Goal: Task Accomplishment & Management: Complete application form

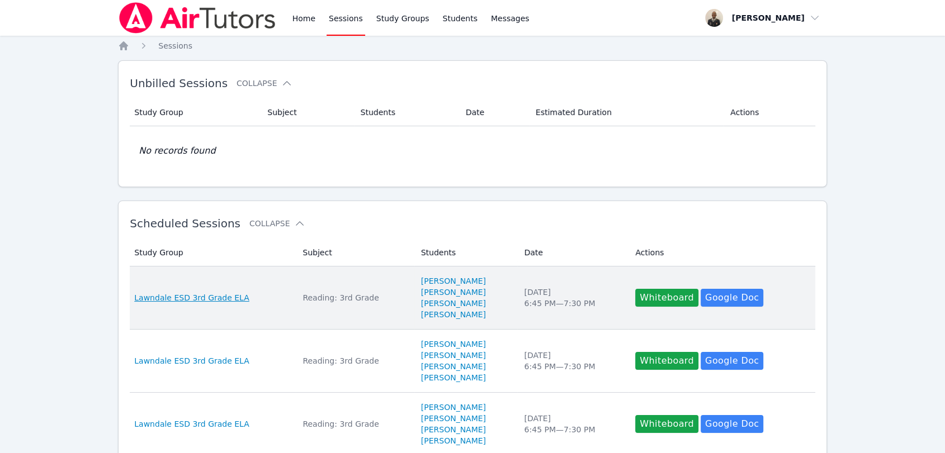
click at [230, 301] on span "Lawndale ESD 3rd Grade ELA" at bounding box center [191, 297] width 115 height 11
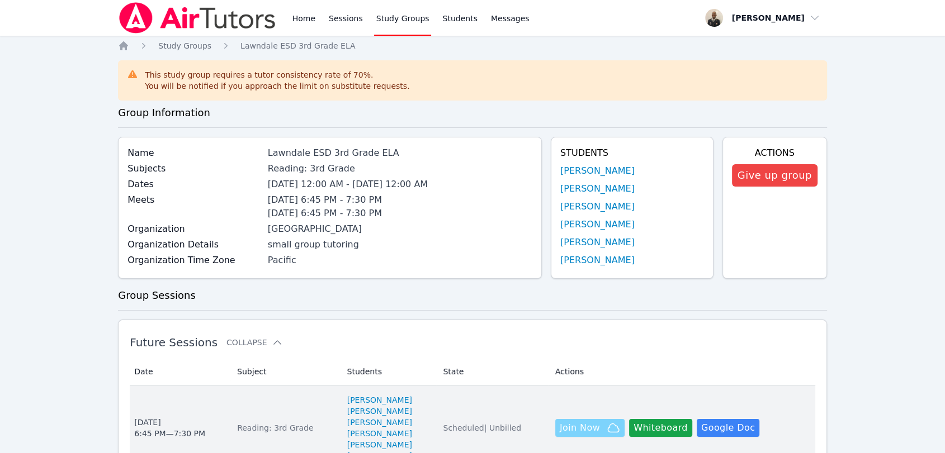
click at [560, 433] on span "Join Now" at bounding box center [580, 428] width 40 height 13
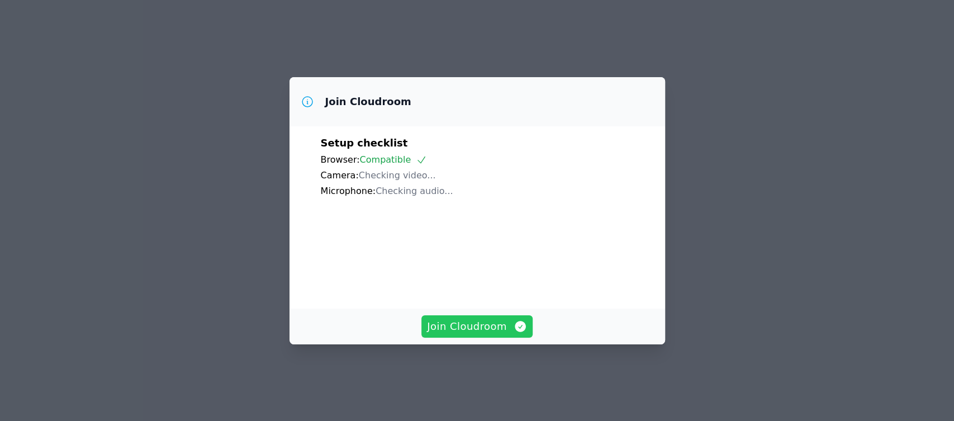
click at [501, 333] on span "Join Cloudroom" at bounding box center [477, 327] width 100 height 16
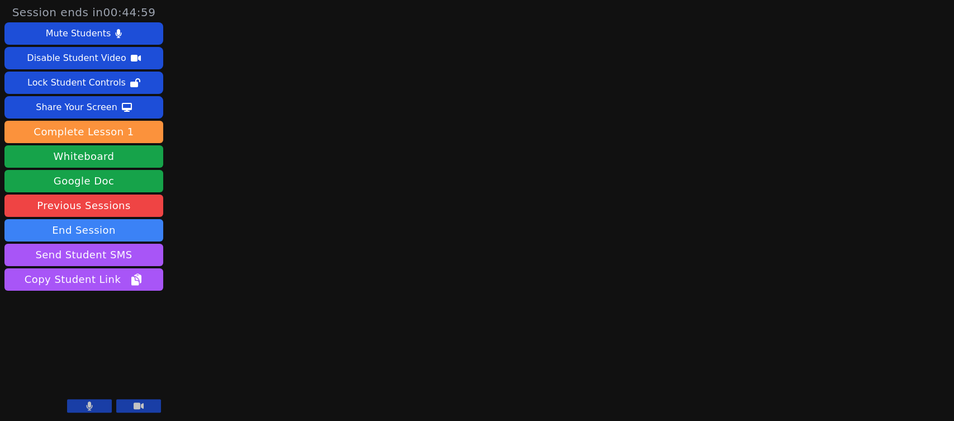
click at [143, 405] on icon at bounding box center [139, 406] width 10 height 7
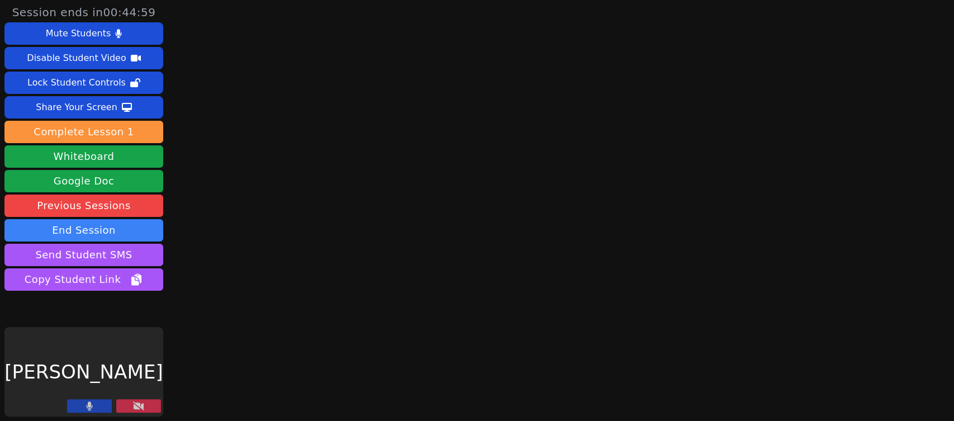
click at [143, 405] on icon at bounding box center [138, 405] width 11 height 9
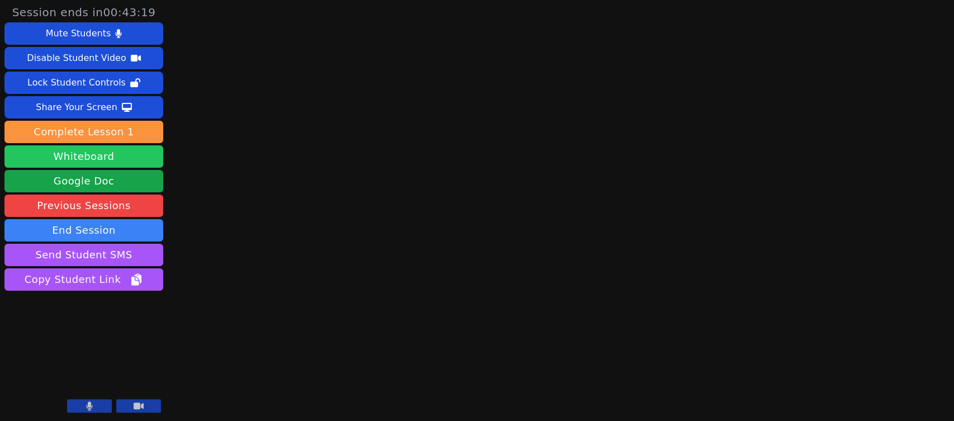
click at [87, 150] on button "Whiteboard" at bounding box center [83, 156] width 159 height 22
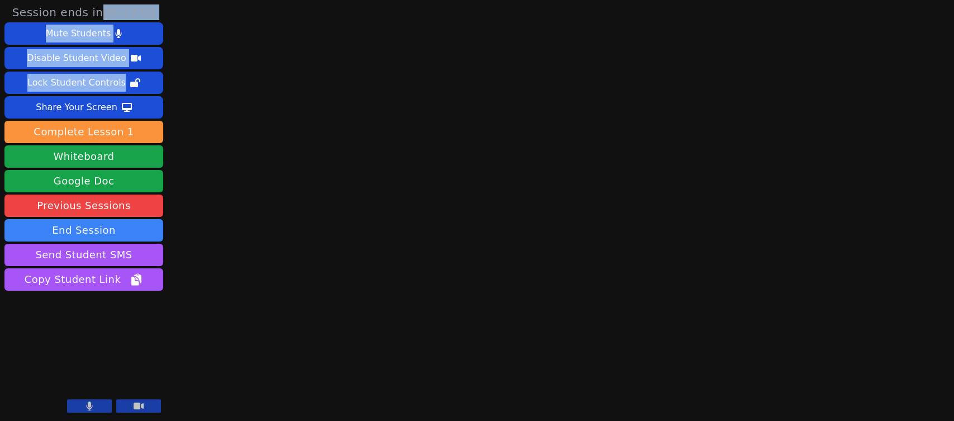
drag, startPoint x: 174, startPoint y: 78, endPoint x: 179, endPoint y: -77, distance: 154.9
click at [179, 0] on html "Session ends in 00:42:03 Mute Students Disable Student Video Lock Student Contr…" at bounding box center [477, 210] width 954 height 421
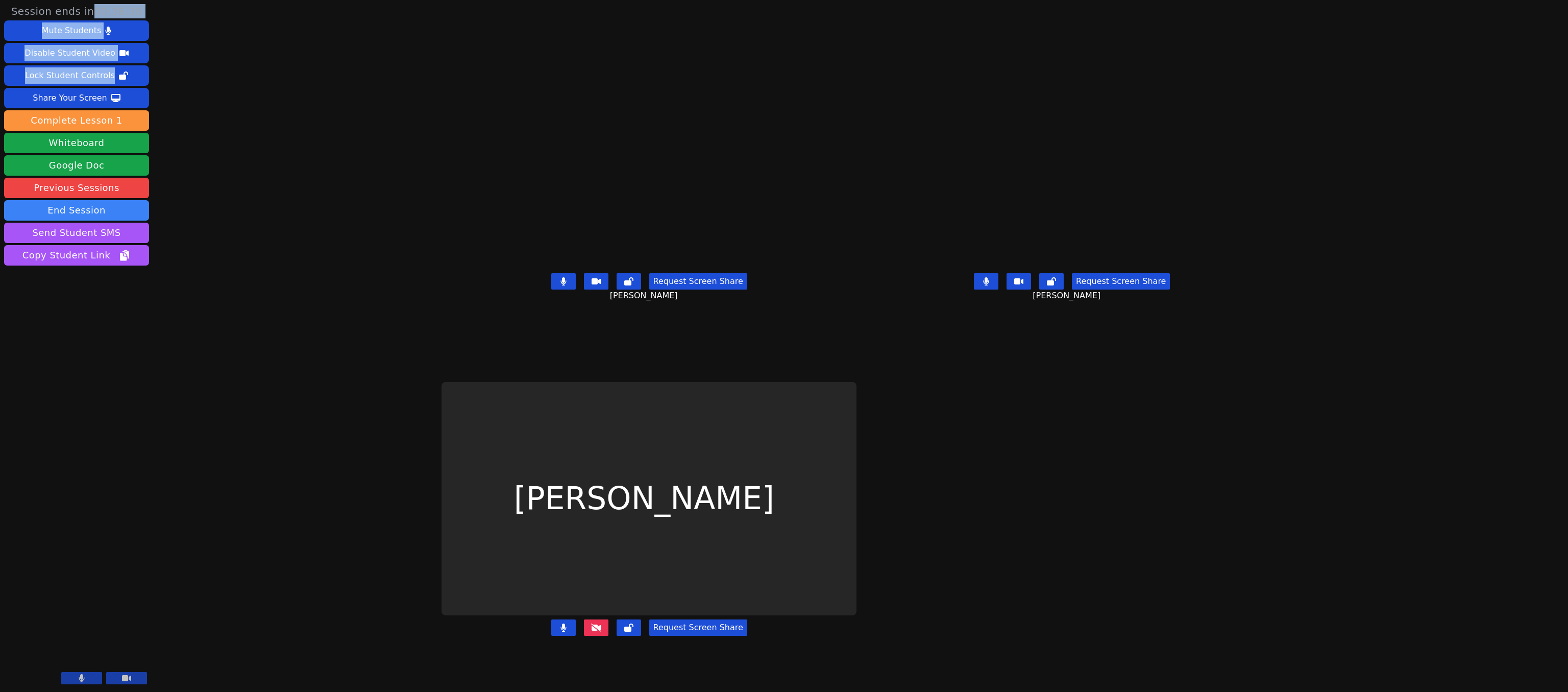
drag, startPoint x: 738, startPoint y: 0, endPoint x: 996, endPoint y: 550, distance: 607.5
click at [871, 383] on main "Paola Santacruz Request Screen Share Paola Santacruz Paulina Santacruz Request …" at bounding box center [861, 346] width 838 height 692
click at [105, 91] on button "Share Your Screen" at bounding box center [76, 98] width 145 height 20
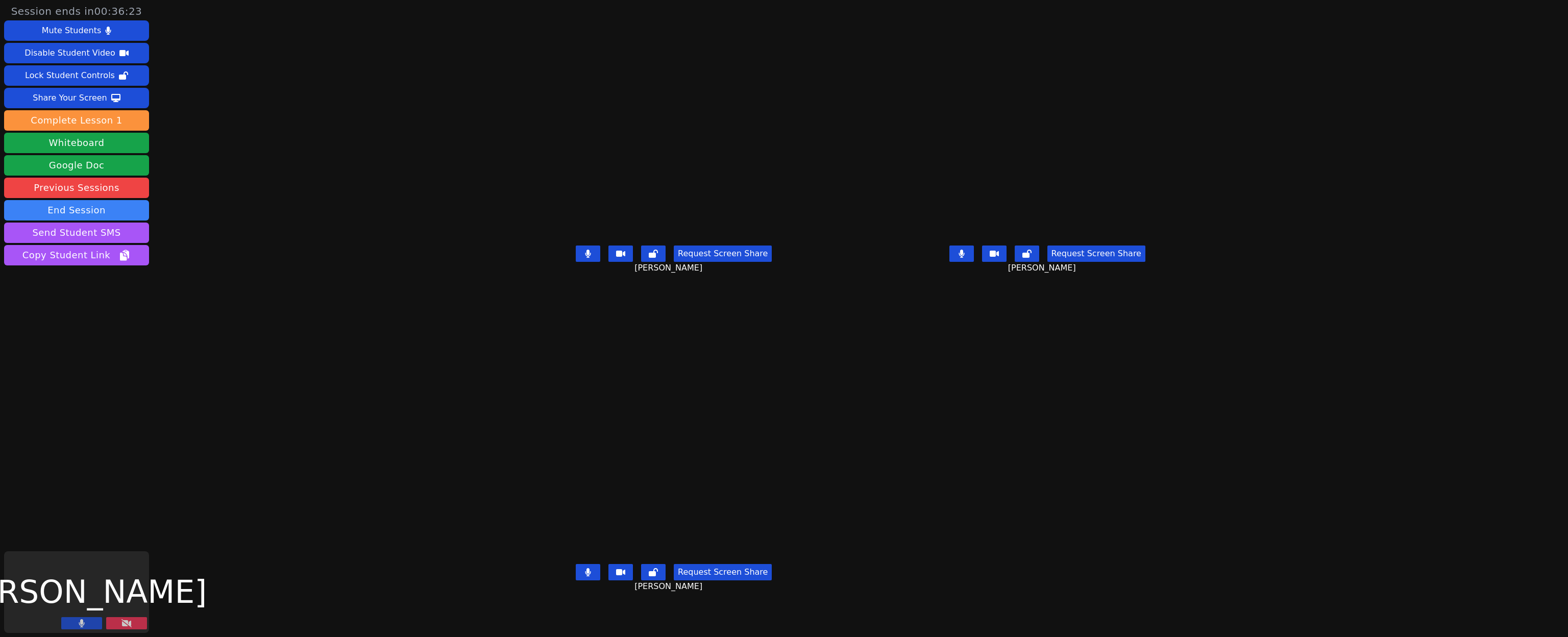
click at [129, 383] on icon at bounding box center [126, 622] width 10 height 8
click at [491, 102] on div "[PERSON_NAME]" at bounding box center [674, 139] width 365 height 205
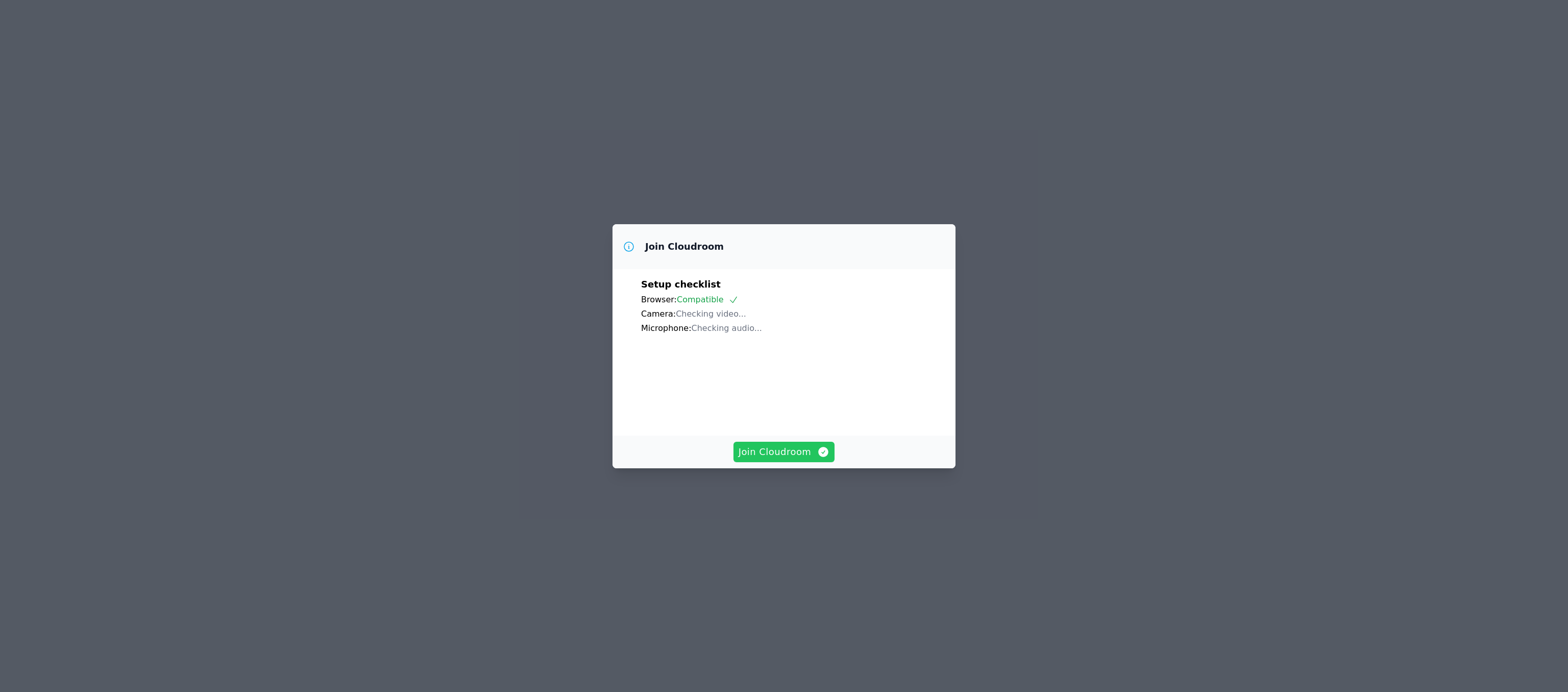
click at [769, 459] on span "Join Cloudroom" at bounding box center [784, 452] width 91 height 15
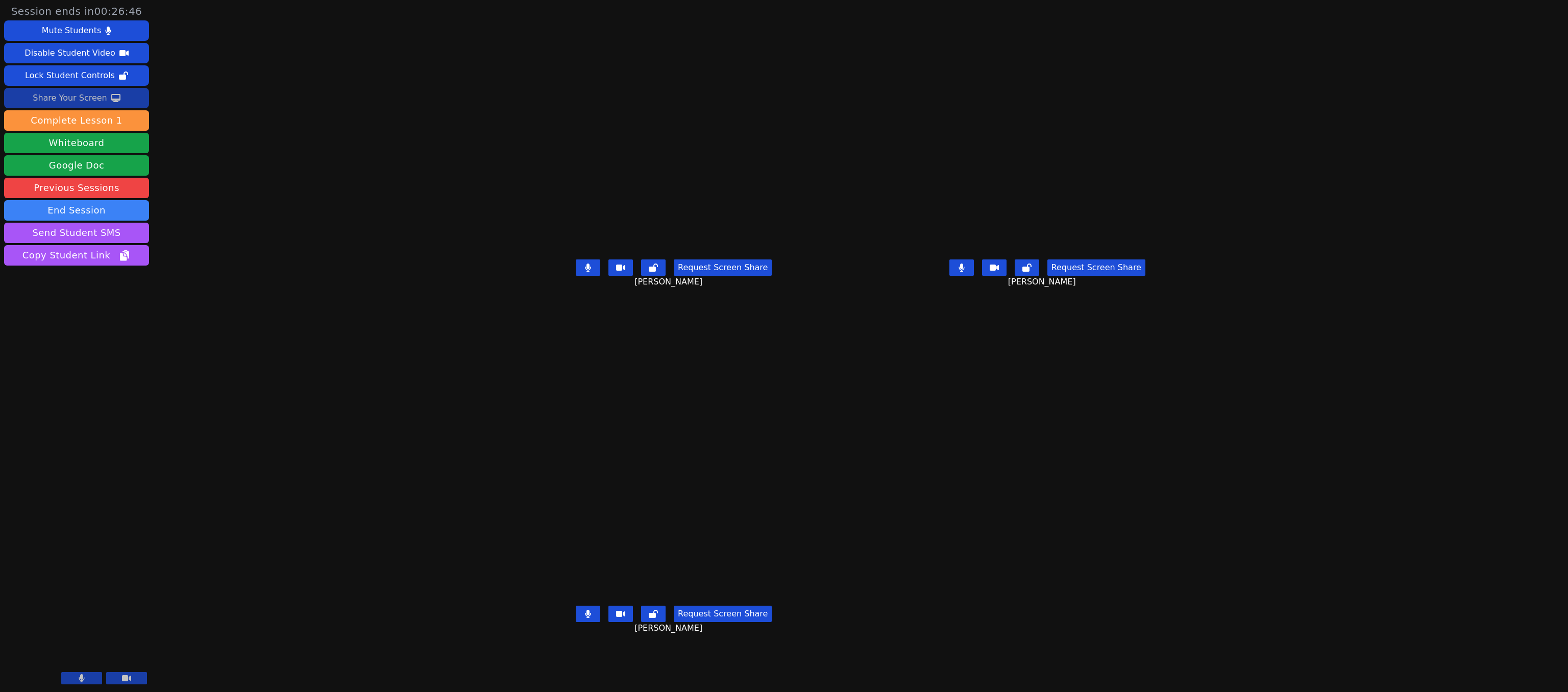
click at [111, 94] on icon at bounding box center [116, 98] width 9 height 8
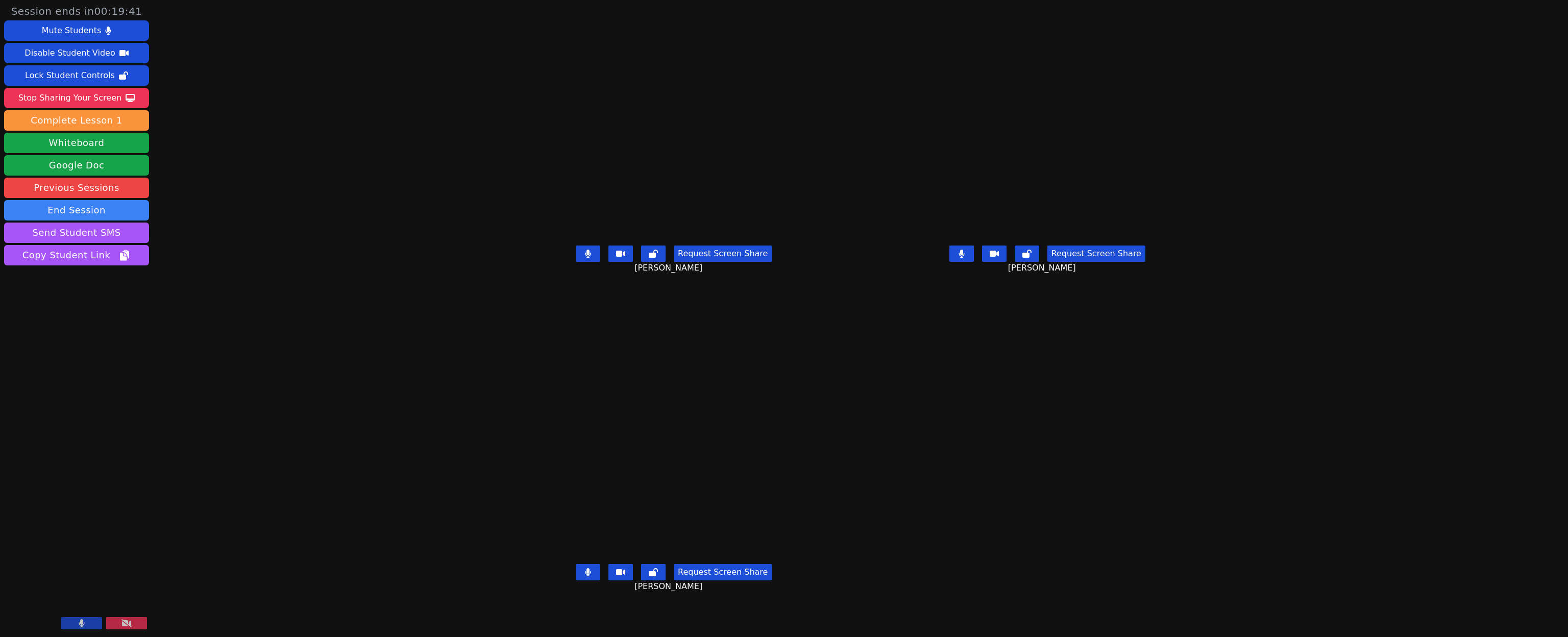
click at [123, 622] on icon at bounding box center [126, 622] width 10 height 8
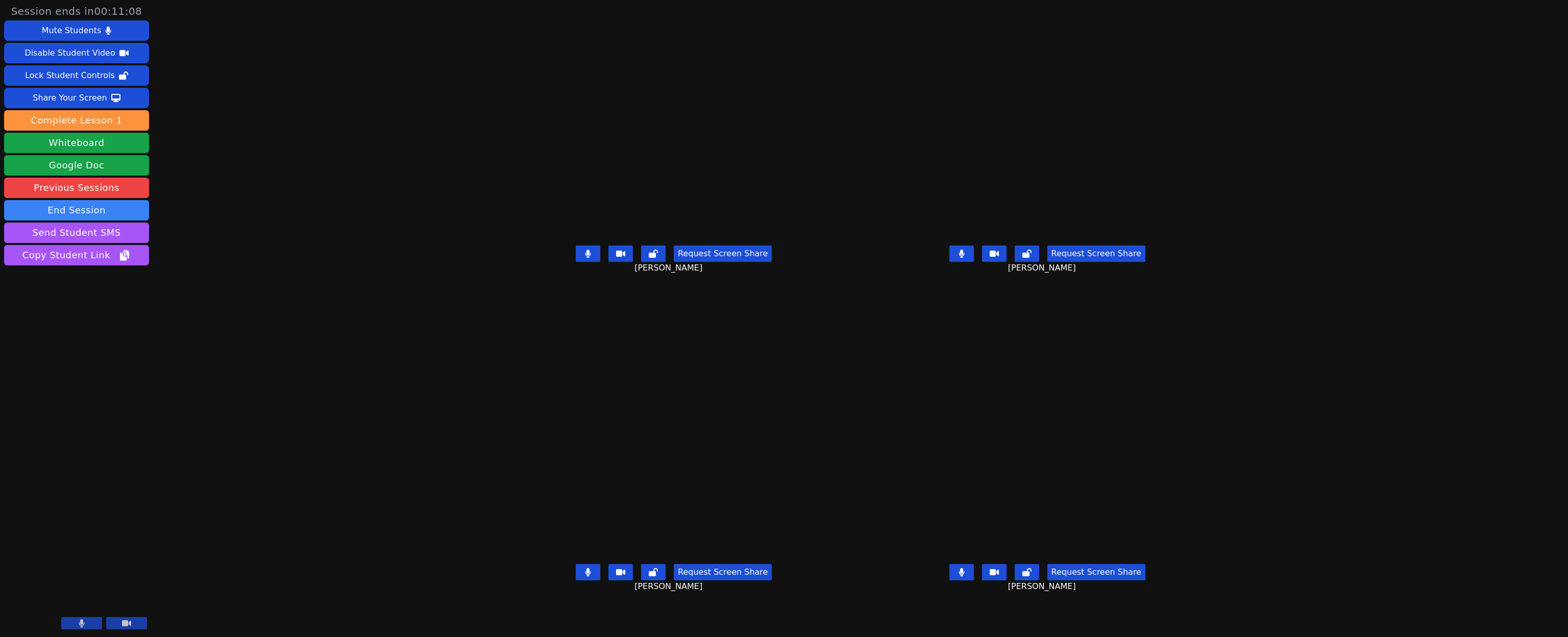
click at [970, 515] on video at bounding box center [1047, 457] width 153 height 205
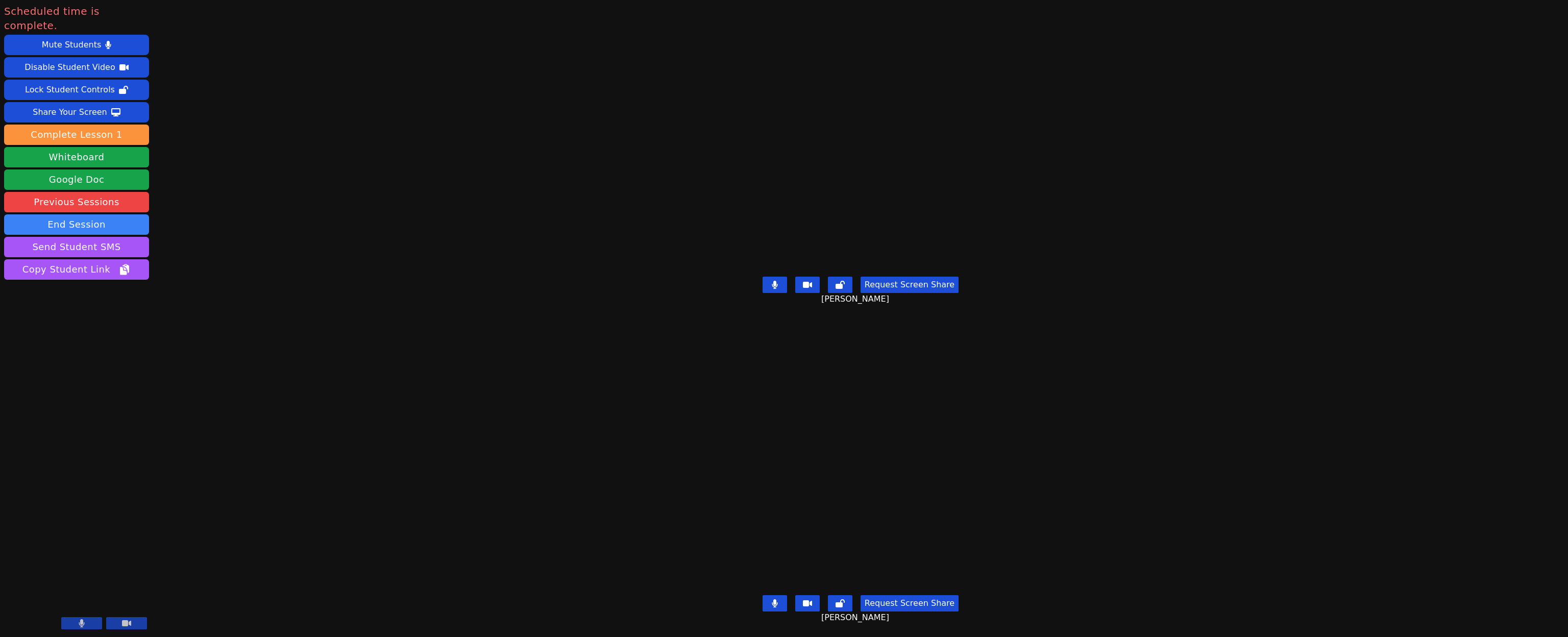
click at [388, 450] on div "Scheduled time is complete. Mute Students Disable Student Video Lock Student Co…" at bounding box center [784, 318] width 1568 height 637
click at [99, 214] on button "End Session" at bounding box center [76, 225] width 145 height 20
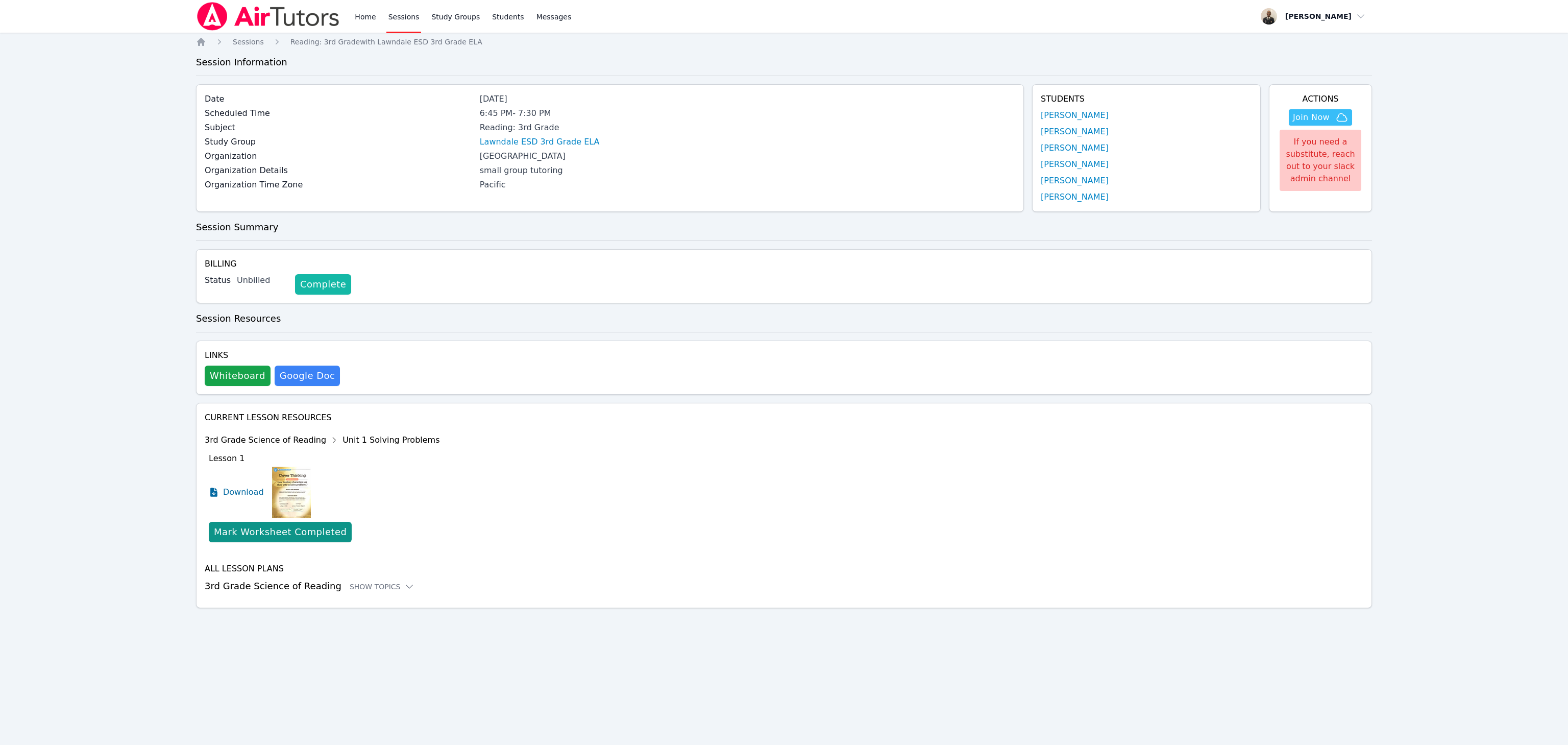
click at [324, 286] on link "Complete" at bounding box center [323, 284] width 57 height 20
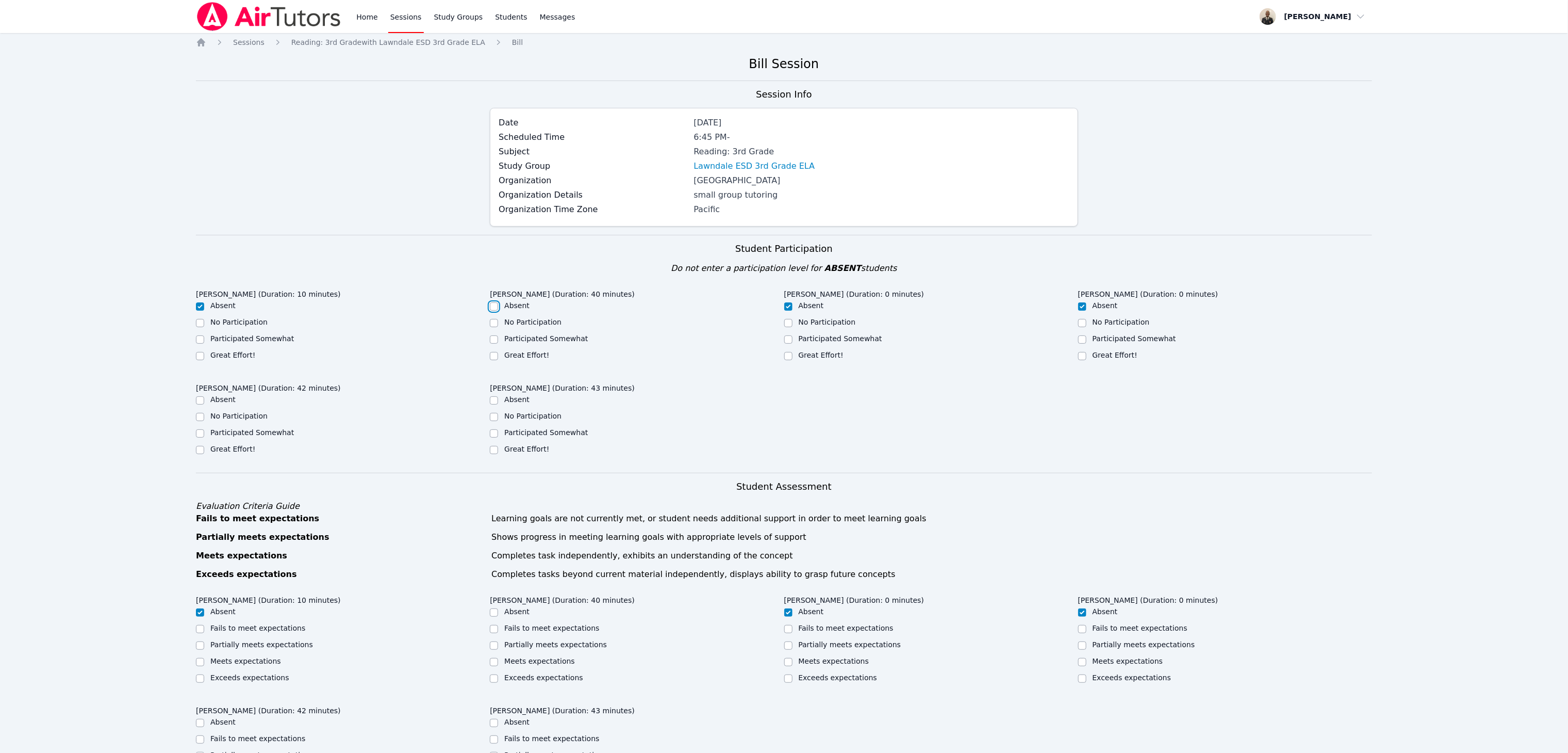
click at [496, 311] on input "Absent" at bounding box center [493, 306] width 8 height 8
checkbox input "true"
click at [202, 435] on input "Participated Somewhat" at bounding box center [199, 433] width 8 height 8
checkbox input "true"
click at [201, 451] on input "Great Effort!" at bounding box center [199, 449] width 8 height 8
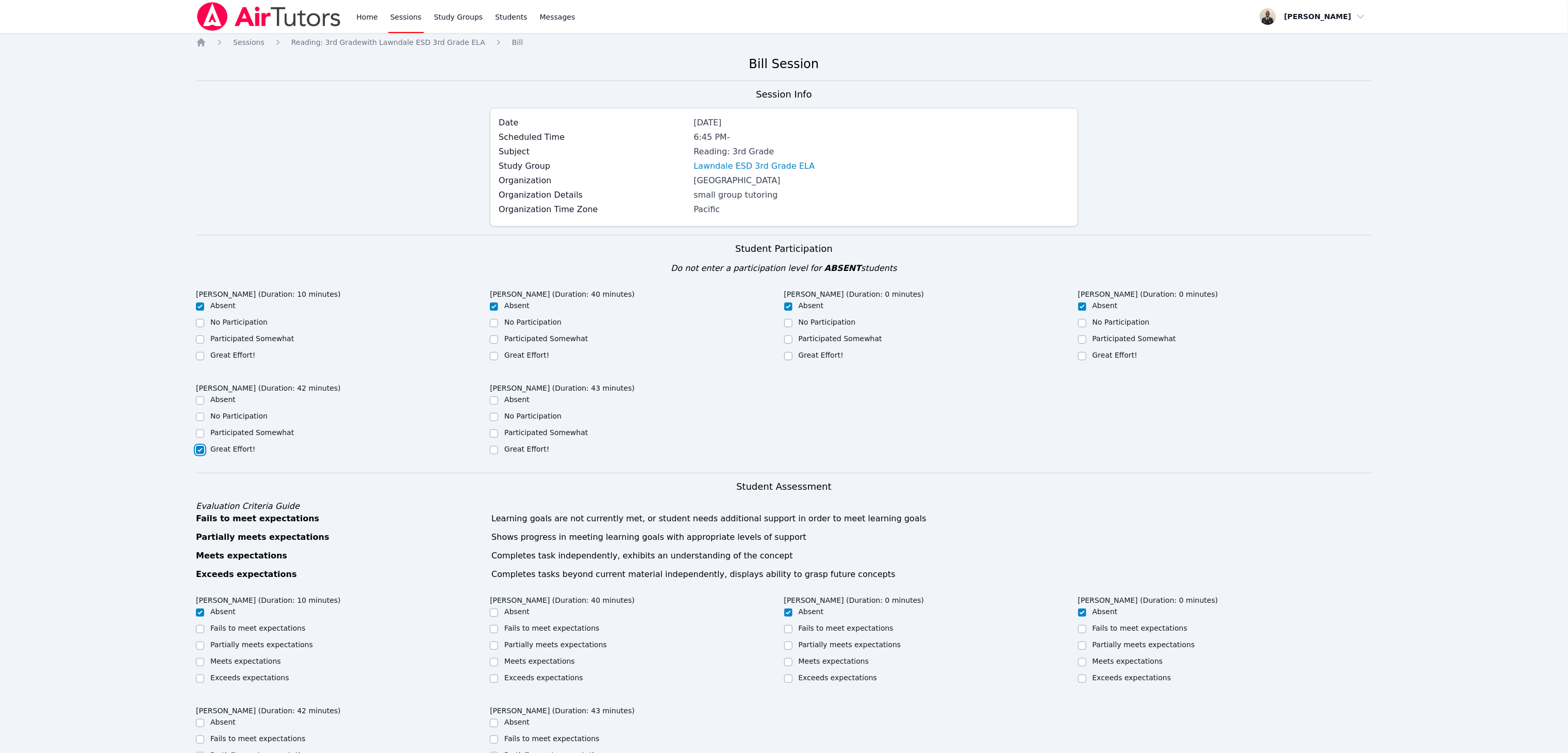
checkbox input "true"
checkbox input "false"
click at [198, 353] on input "Great Effort!" at bounding box center [199, 355] width 8 height 8
checkbox input "true"
checkbox input "false"
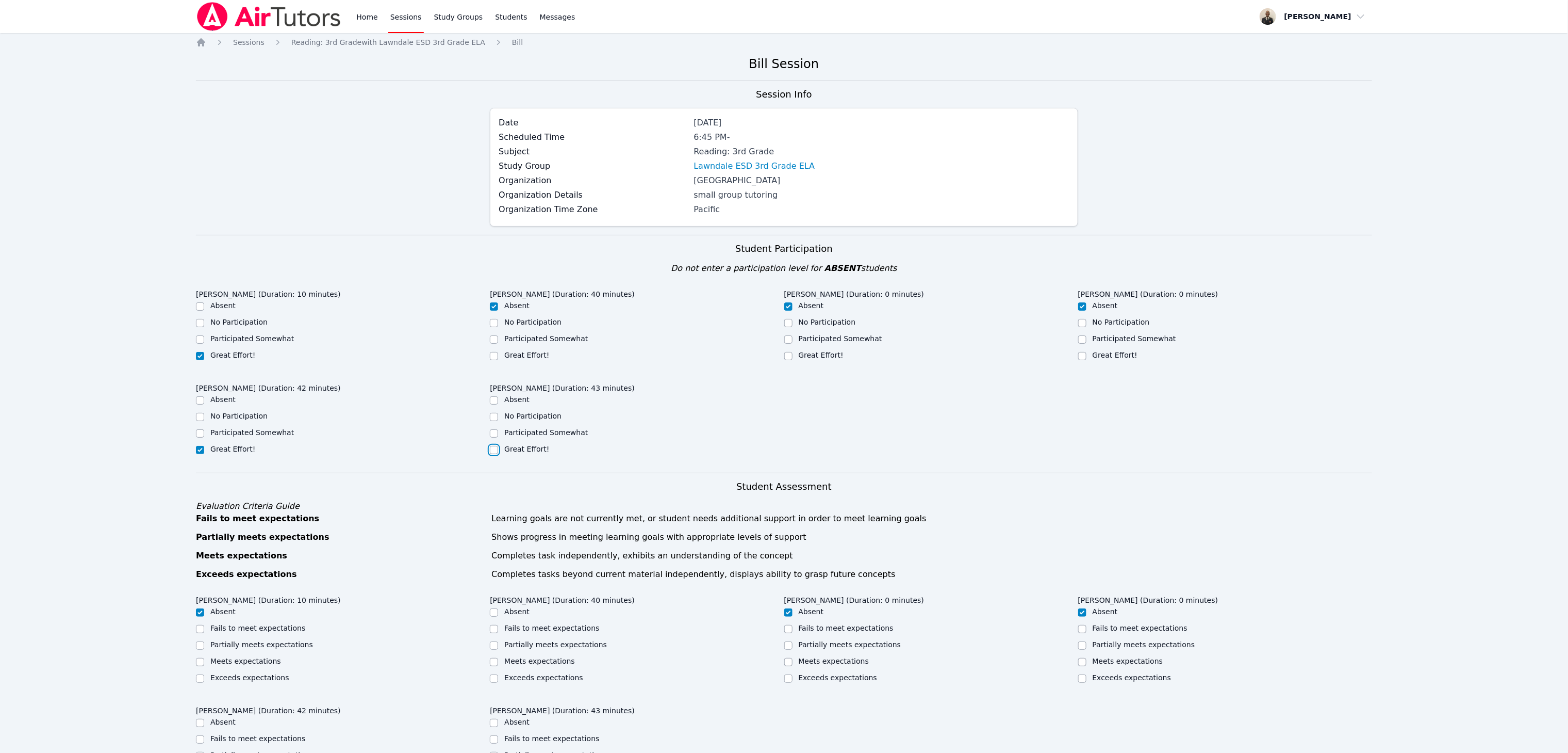
click at [493, 450] on input "Great Effort!" at bounding box center [493, 449] width 8 height 8
checkbox input "true"
click at [494, 355] on input "Great Effort!" at bounding box center [493, 355] width 8 height 8
checkbox input "true"
checkbox input "false"
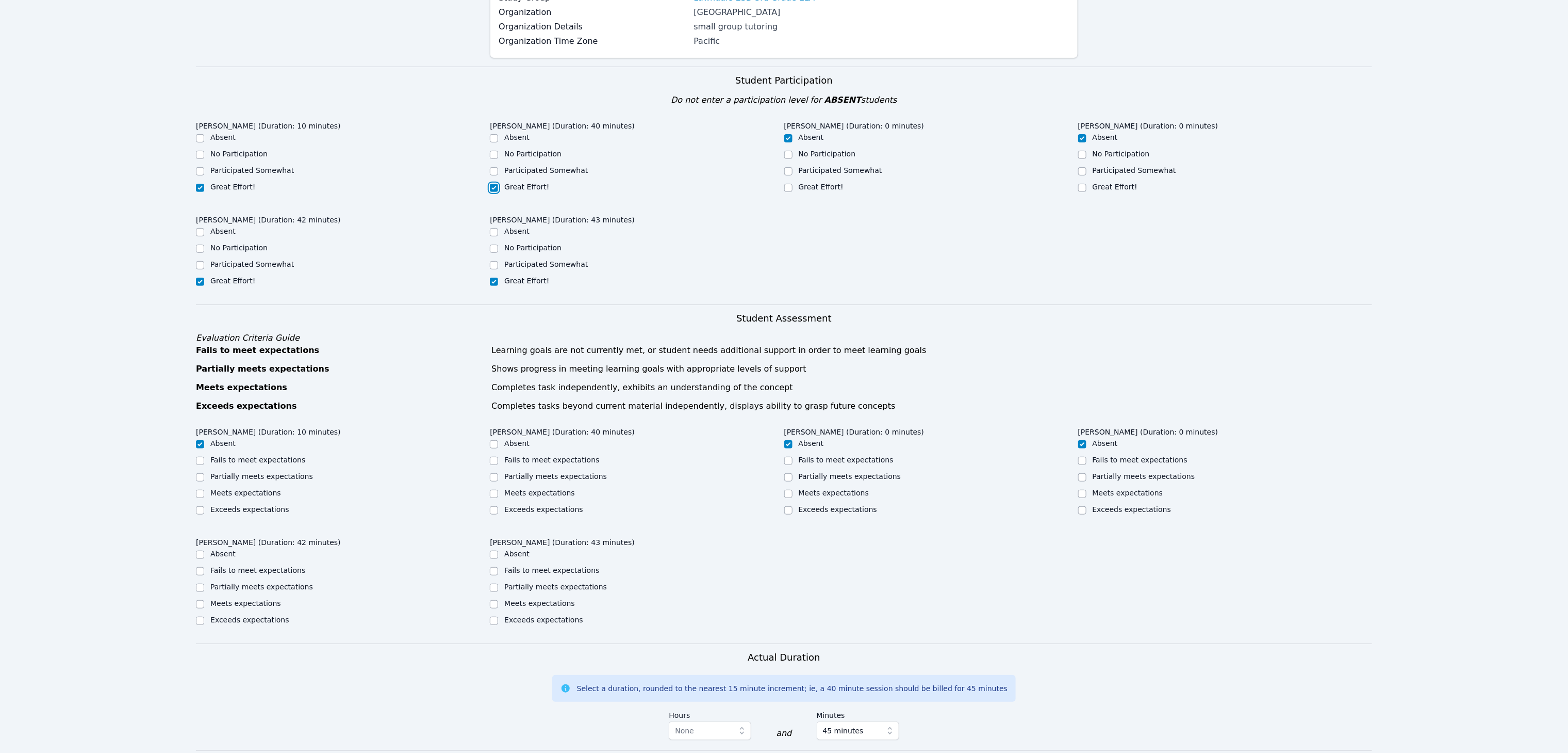
scroll to position [244, 0]
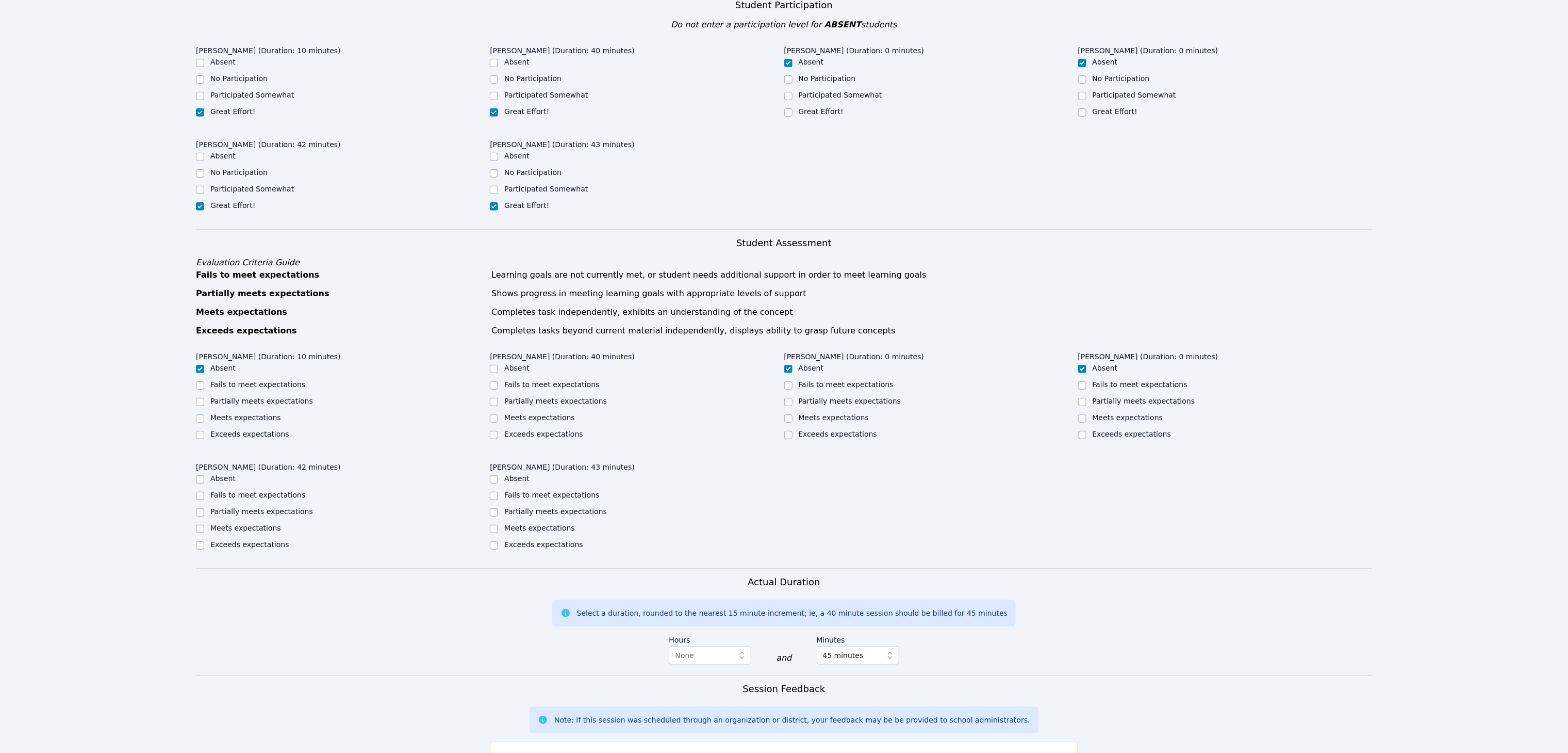
click at [515, 530] on label "Meets expectations" at bounding box center [540, 528] width 71 height 8
click at [498, 530] on input "Meets expectations" at bounding box center [493, 529] width 8 height 8
checkbox input "true"
click at [503, 552] on div "Exceeds expectations" at bounding box center [636, 544] width 294 height 12
click at [487, 553] on div "[PERSON_NAME] (Duration: 42 minutes) Absent Fails to meet expectations Partiall…" at bounding box center [342, 509] width 294 height 104
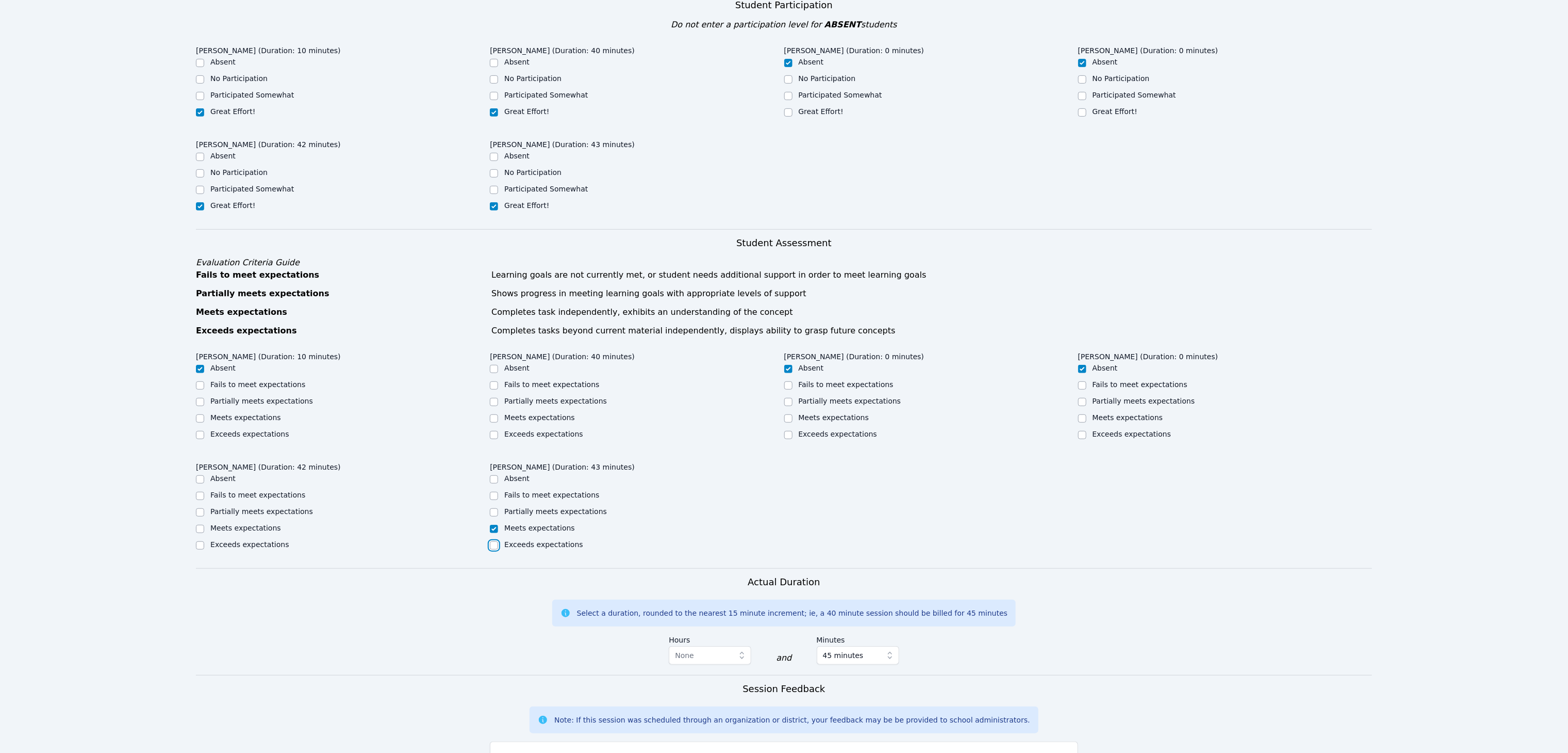
click at [493, 544] on input "Exceeds expectations" at bounding box center [493, 545] width 8 height 8
checkbox input "true"
checkbox input "false"
click at [200, 548] on input "Exceeds expectations" at bounding box center [199, 545] width 8 height 8
checkbox input "true"
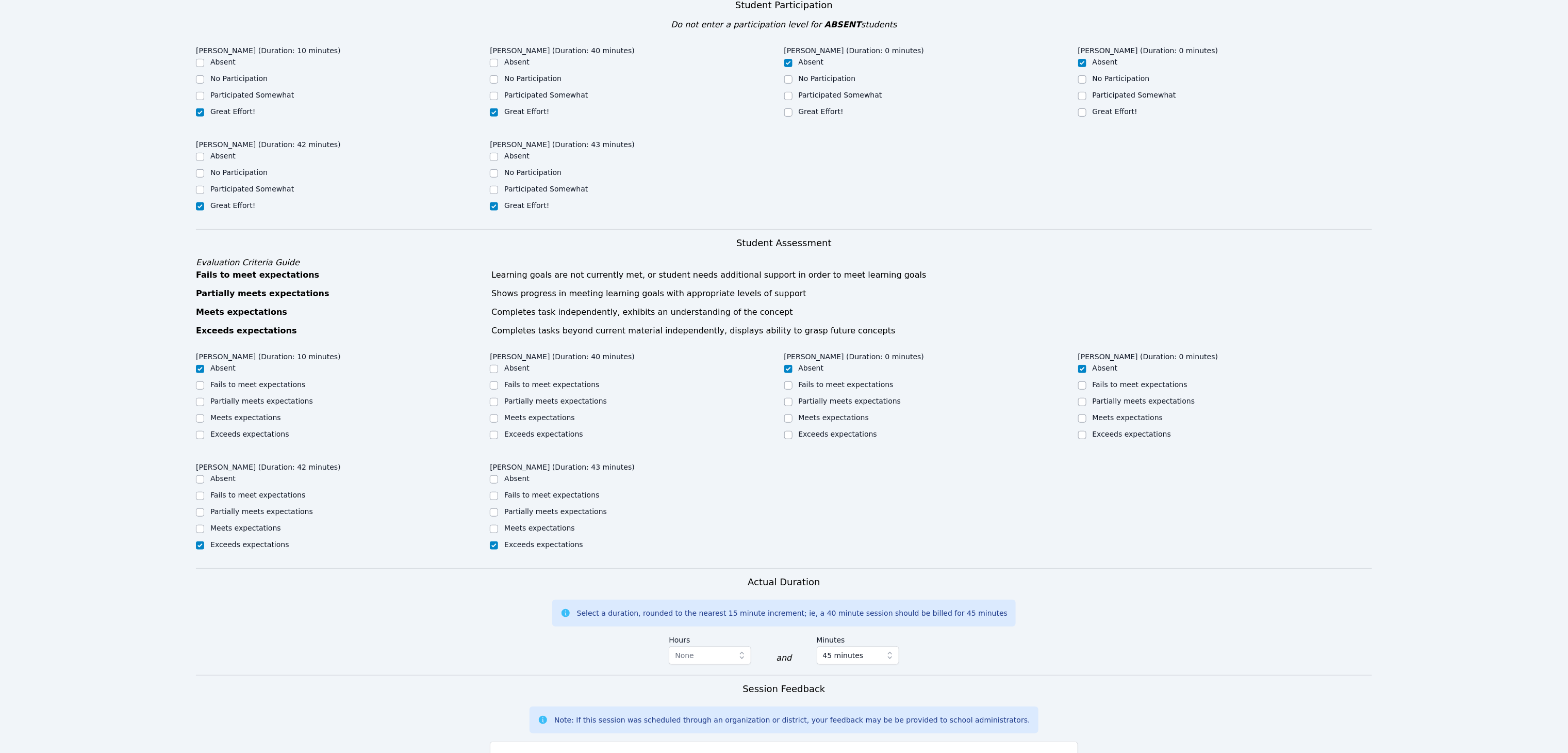
click at [207, 420] on div "Meets expectations" at bounding box center [342, 418] width 294 height 12
click at [198, 423] on input "Meets expectations" at bounding box center [199, 418] width 8 height 8
checkbox input "true"
checkbox input "false"
click at [499, 422] on div "Meets expectations" at bounding box center [636, 418] width 294 height 12
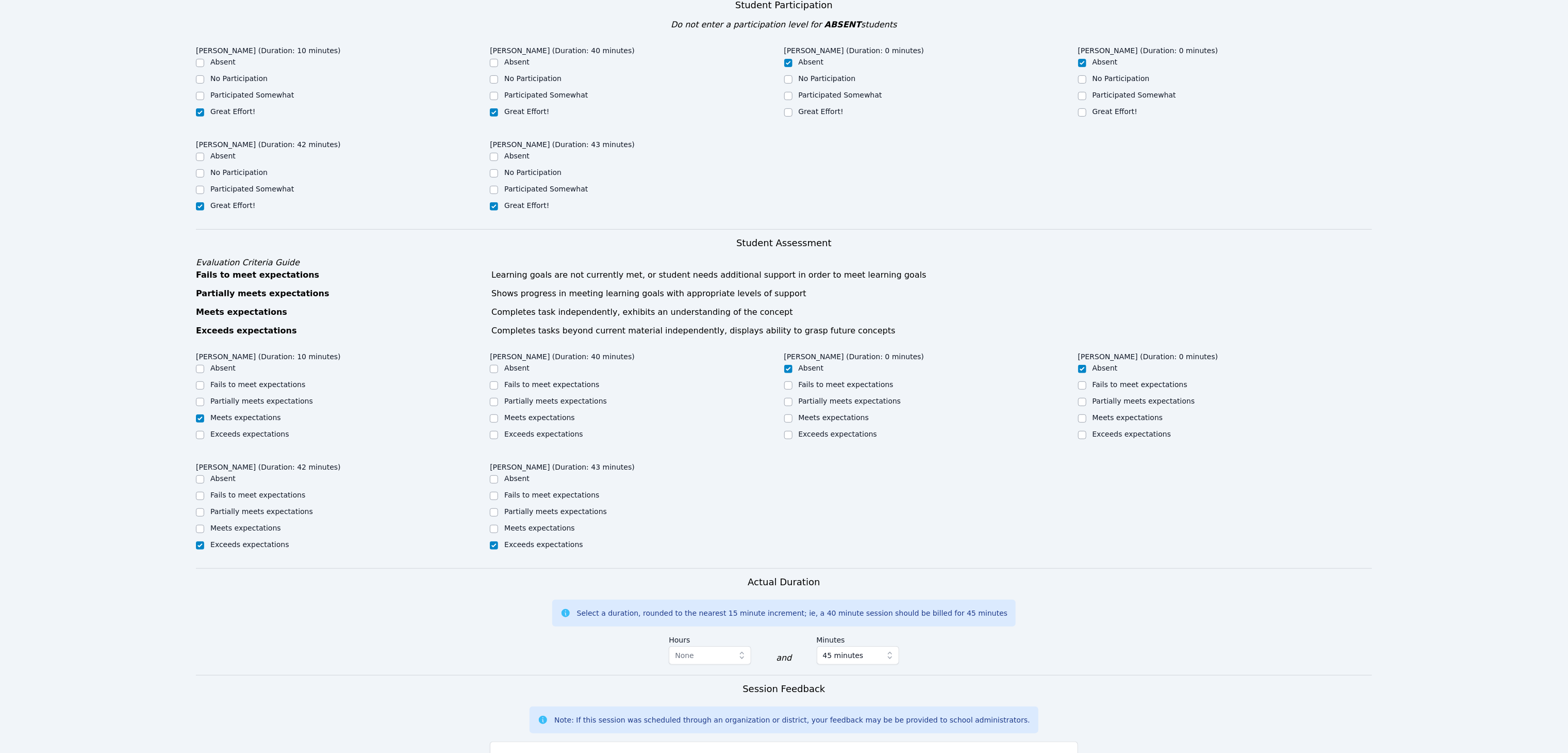
click at [499, 422] on div "Meets expectations" at bounding box center [636, 418] width 294 height 12
click at [496, 420] on input "Meets expectations" at bounding box center [493, 418] width 8 height 8
checkbox input "true"
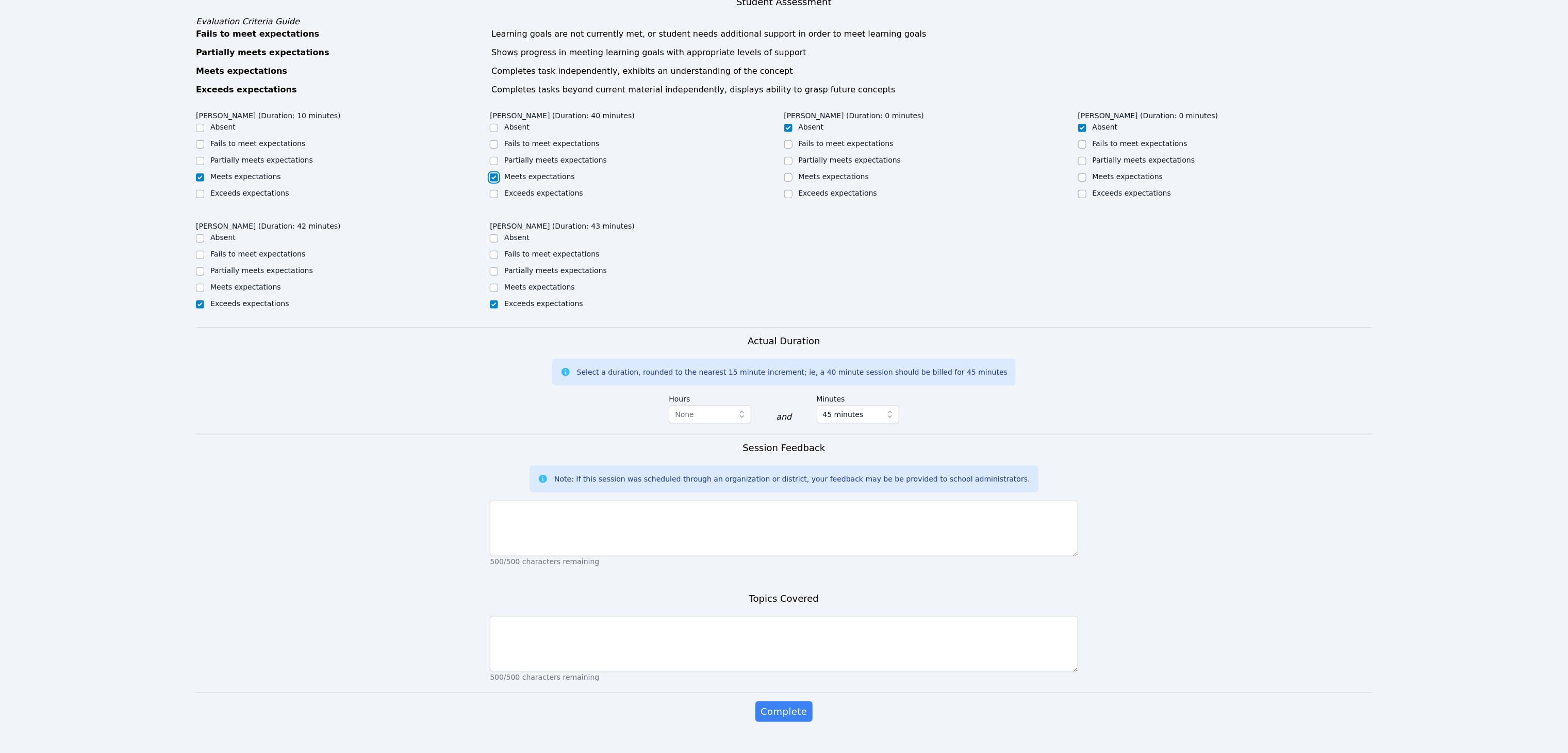
scroll to position [505, 0]
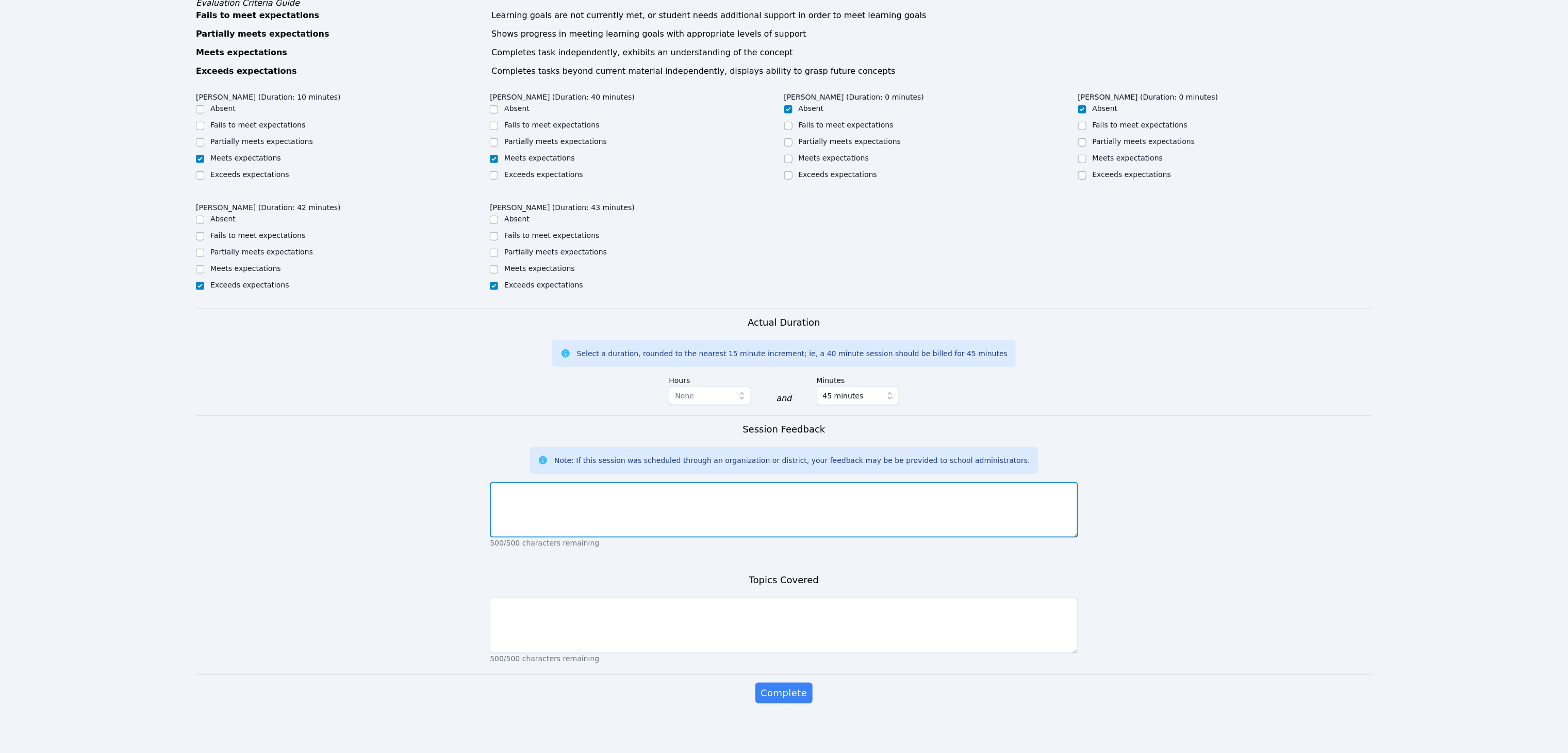
click at [627, 519] on textarea at bounding box center [783, 509] width 588 height 55
type textarea "W"
click at [518, 493] on textarea "The stiudents were" at bounding box center [783, 509] width 588 height 55
click at [592, 488] on textarea "The students were" at bounding box center [783, 509] width 588 height 55
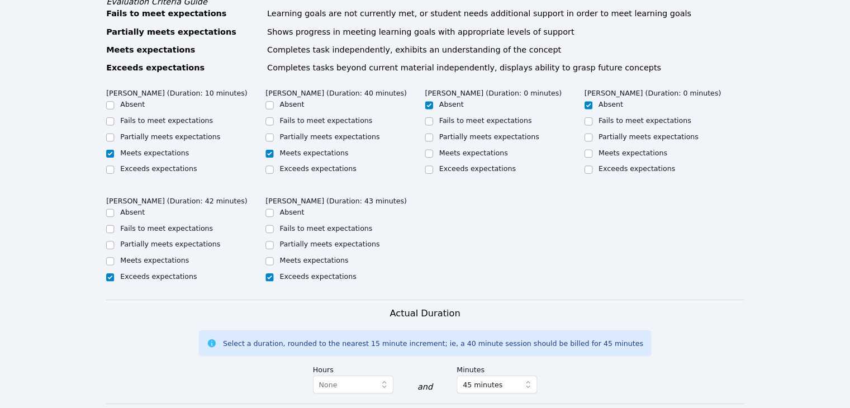
scroll to position [547, 0]
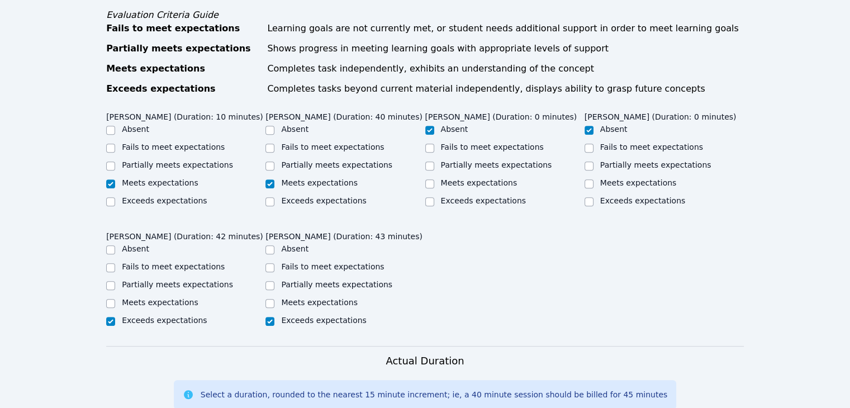
drag, startPoint x: 1351, startPoint y: 13, endPoint x: 557, endPoint y: 321, distance: 851.6
click at [557, 321] on div "[PERSON_NAME] (Duration: 10 minutes) Absent Fails to meet expectations Partiall…" at bounding box center [425, 226] width 638 height 239
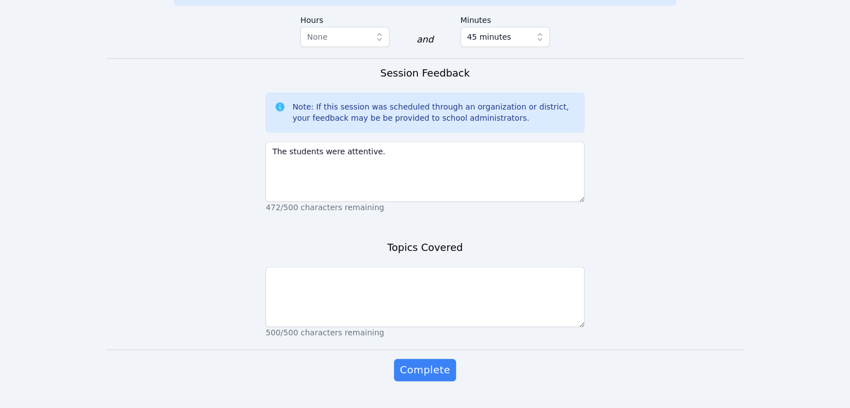
scroll to position [946, 0]
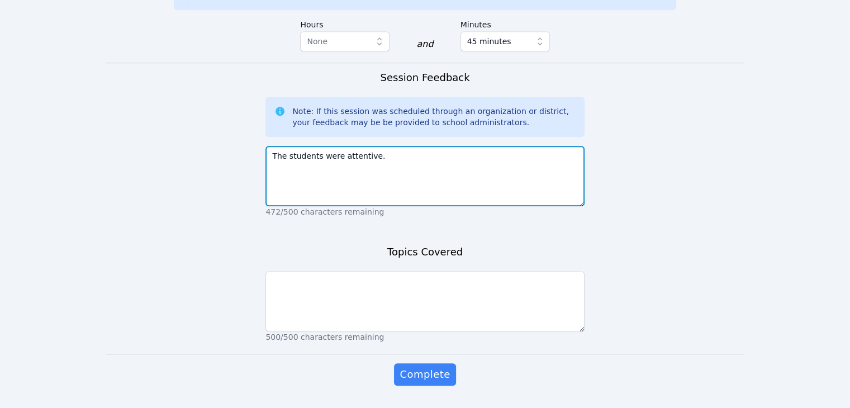
click at [393, 149] on textarea "The students were attentive." at bounding box center [425, 176] width 319 height 60
click at [460, 146] on textarea "The students were attentive. They were listening to instuctions and" at bounding box center [425, 176] width 319 height 60
click at [463, 146] on textarea "The students were attentive. They were listening to instuctions and" at bounding box center [425, 176] width 319 height 60
click at [522, 147] on textarea "The students were attentive. They were listening to instructions and" at bounding box center [425, 176] width 319 height 60
click at [492, 146] on textarea "The students were attentive. They were listening to instructions and" at bounding box center [425, 176] width 319 height 60
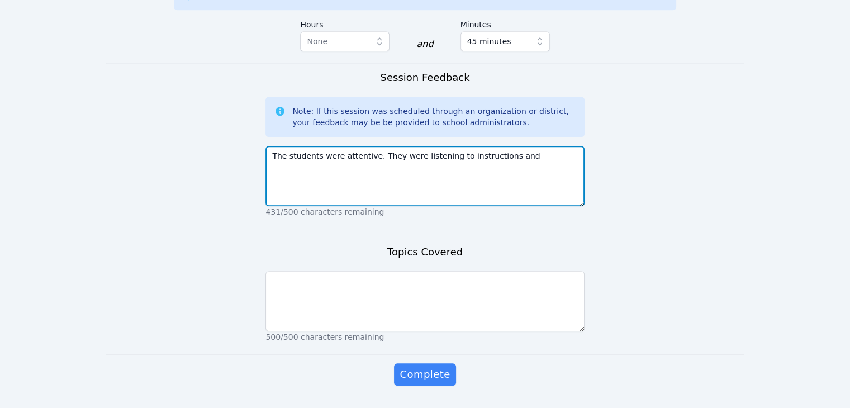
click at [489, 147] on textarea "The students were attentive. They were listening to instructions and" at bounding box center [425, 176] width 319 height 60
click at [507, 146] on textarea "The students were attentive. They were listening to instructions, and" at bounding box center [425, 176] width 319 height 60
type textarea "The students were attentive. They were listening to instructions, and they aske…"
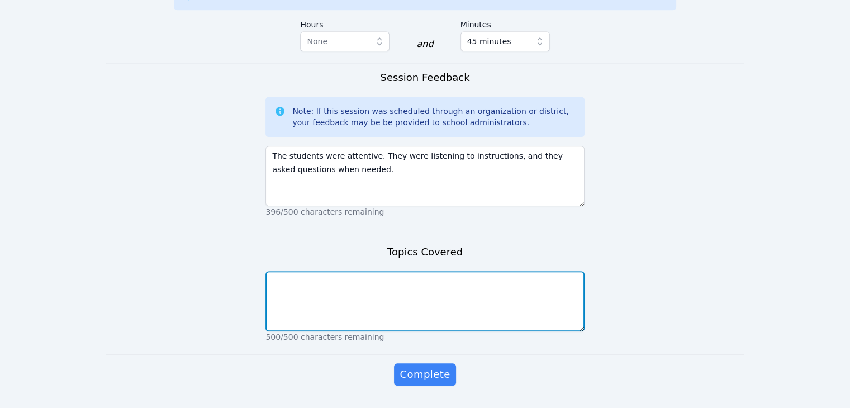
click at [423, 271] on textarea at bounding box center [425, 301] width 319 height 60
type textarea "I"
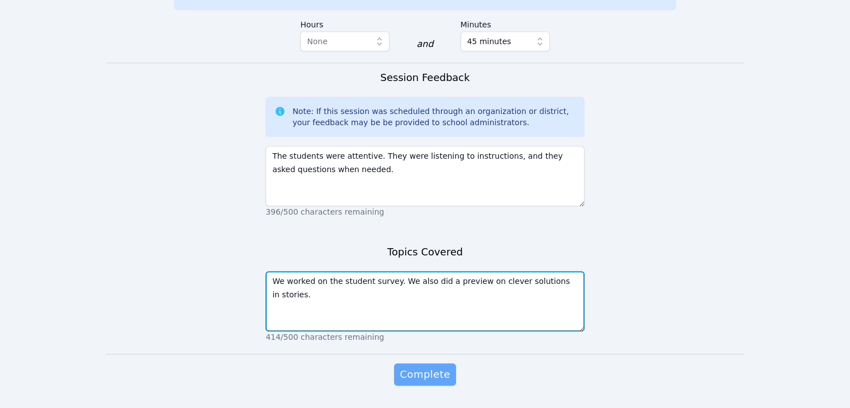
type textarea "We worked on the student survey. We also did a preview on clever solutions in s…"
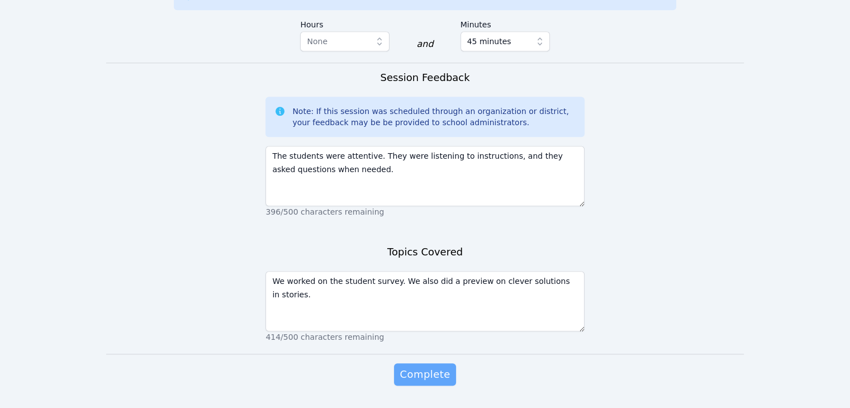
click at [418, 368] on button "Complete" at bounding box center [425, 374] width 62 height 22
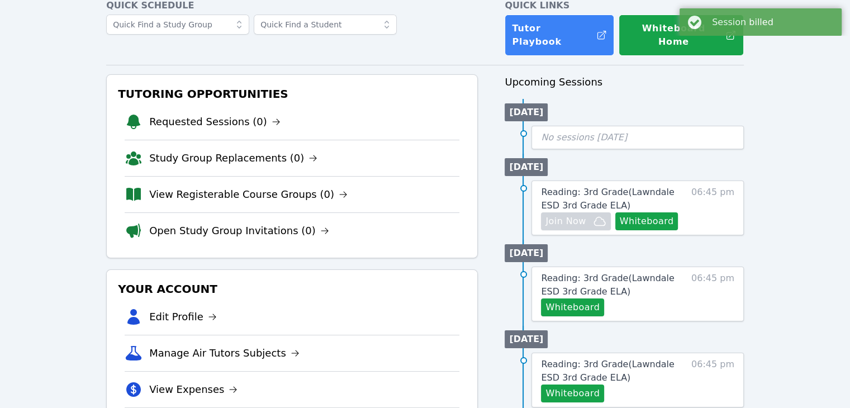
scroll to position [107, 0]
